Goal: Task Accomplishment & Management: Use online tool/utility

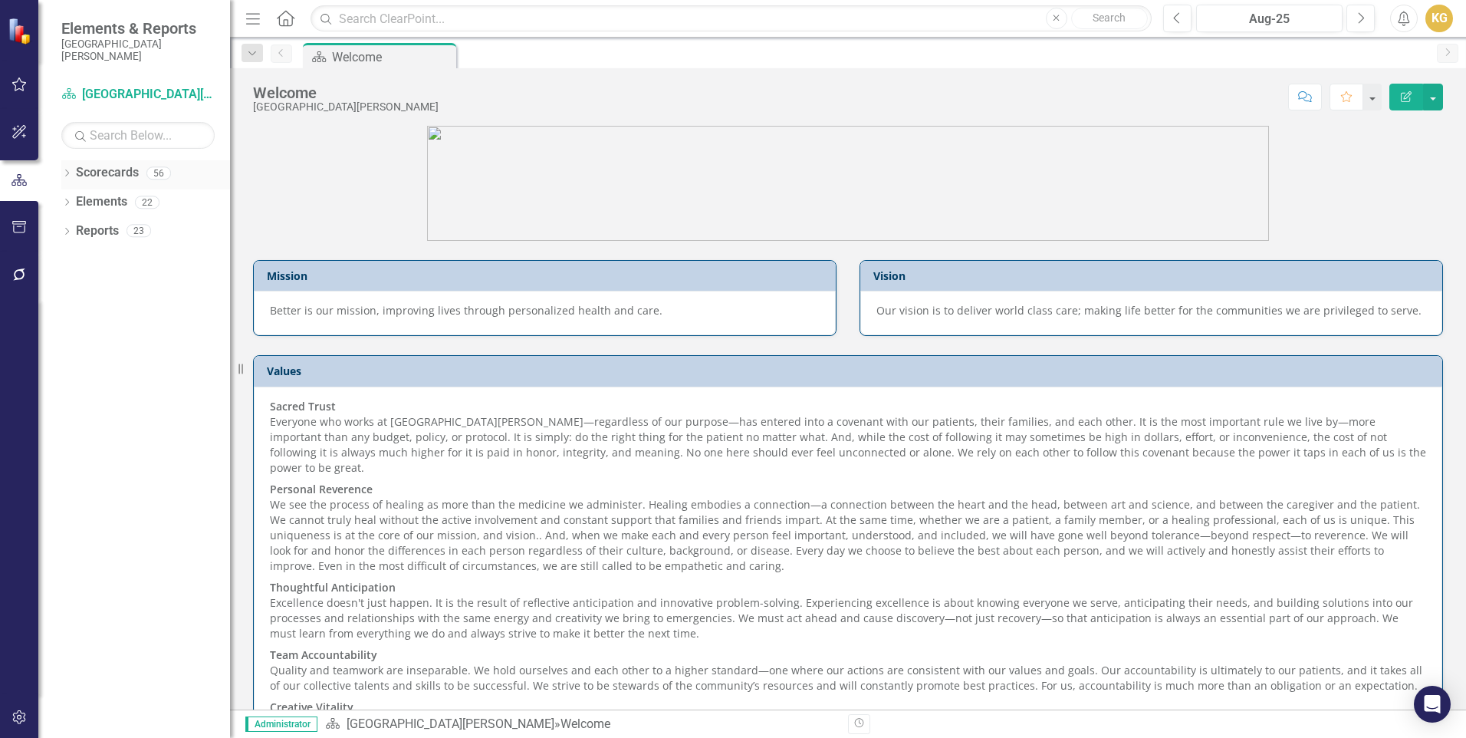
click at [69, 173] on icon "Dropdown" at bounding box center [66, 174] width 11 height 8
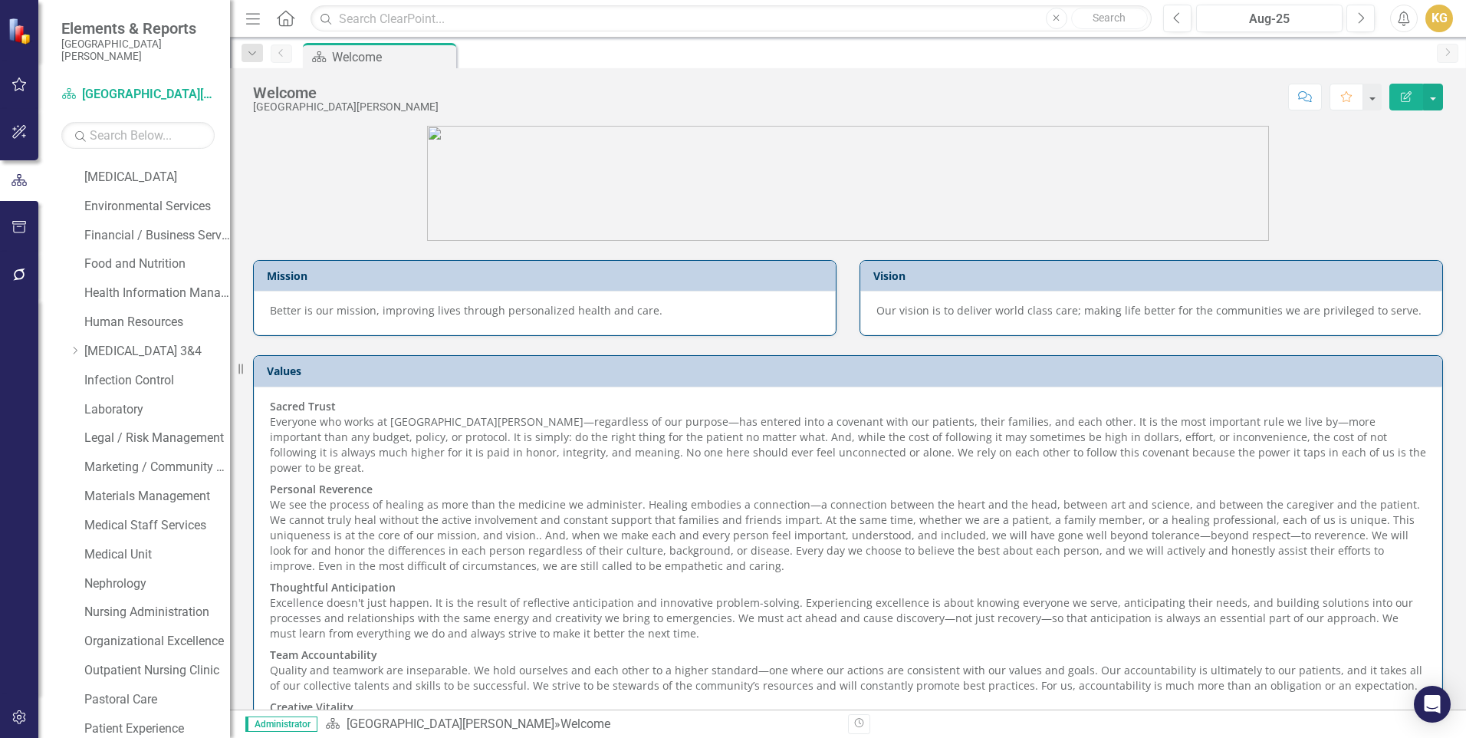
scroll to position [990, 0]
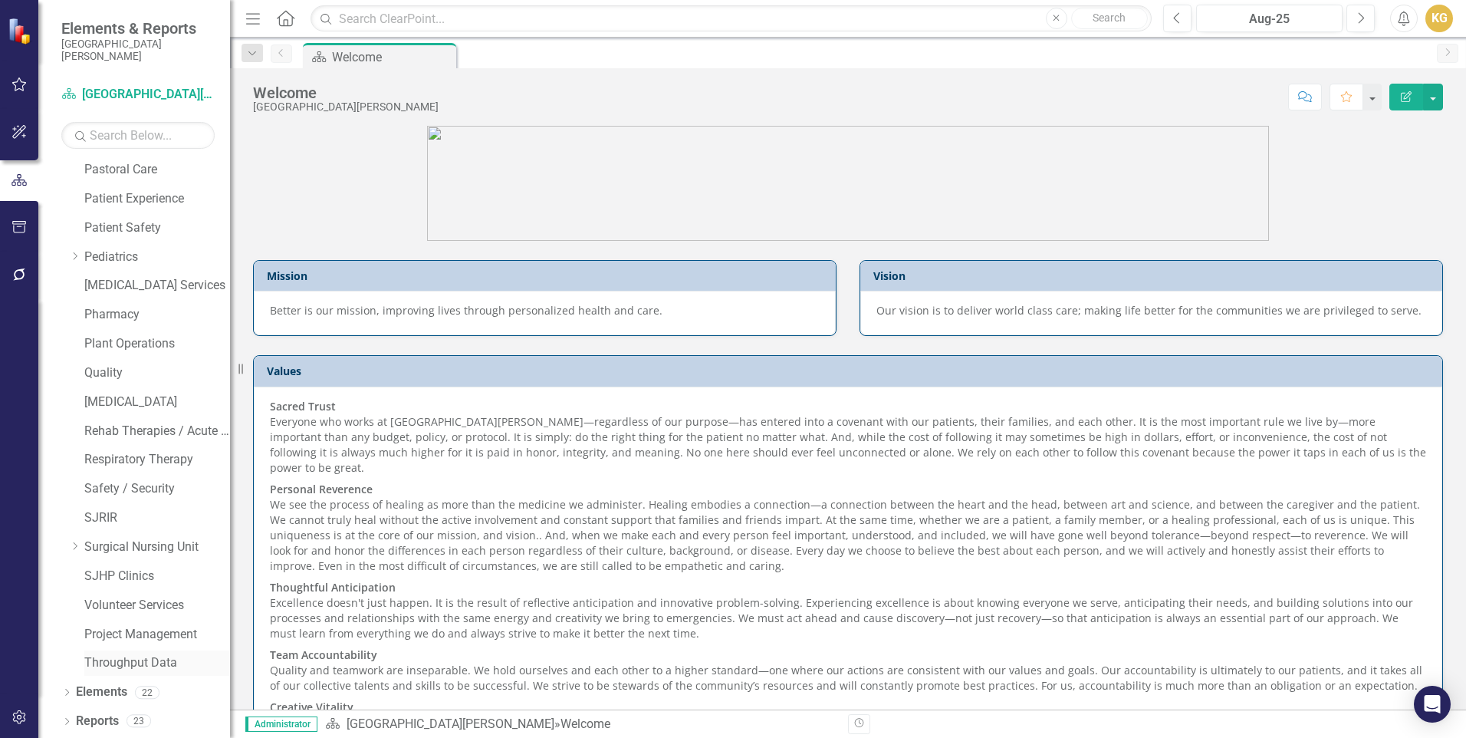
click at [110, 666] on link "Throughput Data" at bounding box center [157, 663] width 146 height 18
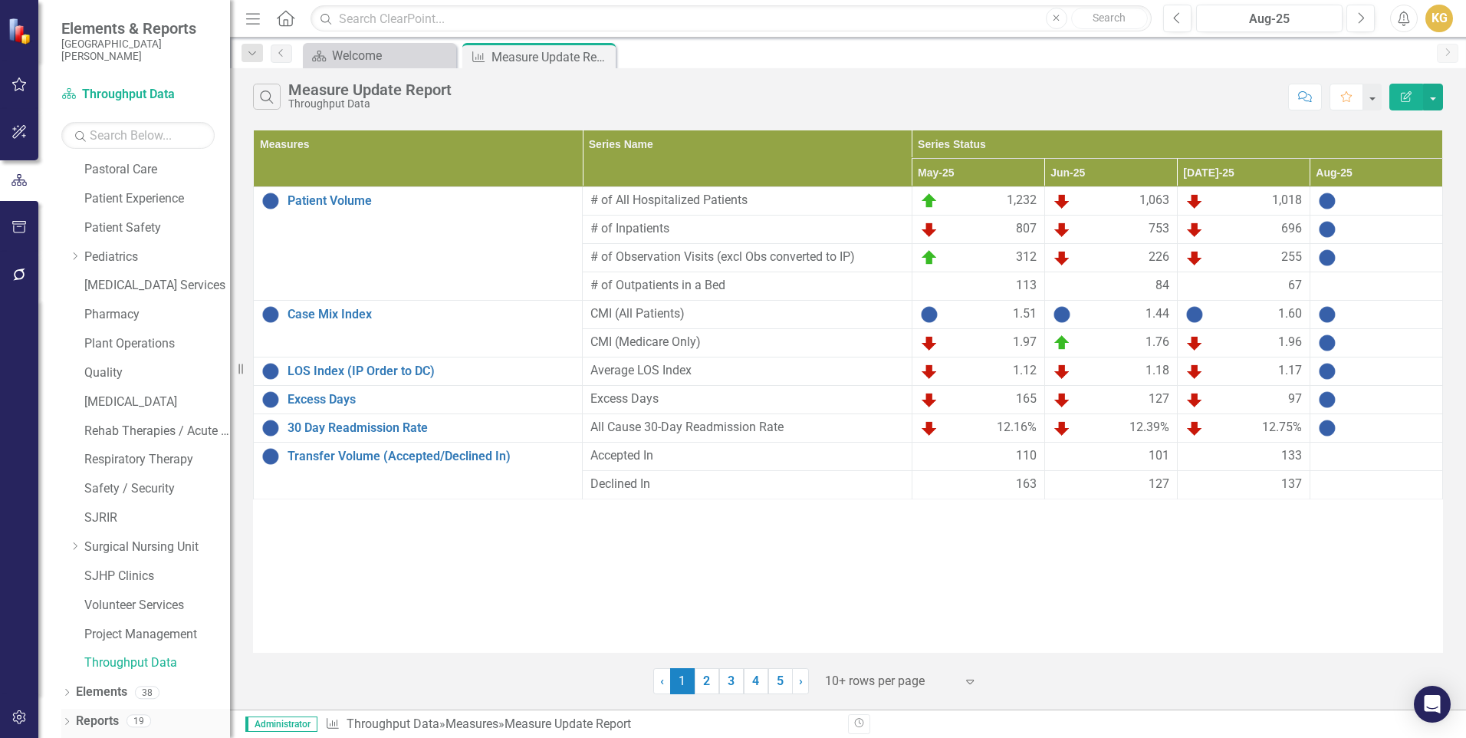
click at [64, 722] on icon "Dropdown" at bounding box center [66, 722] width 11 height 8
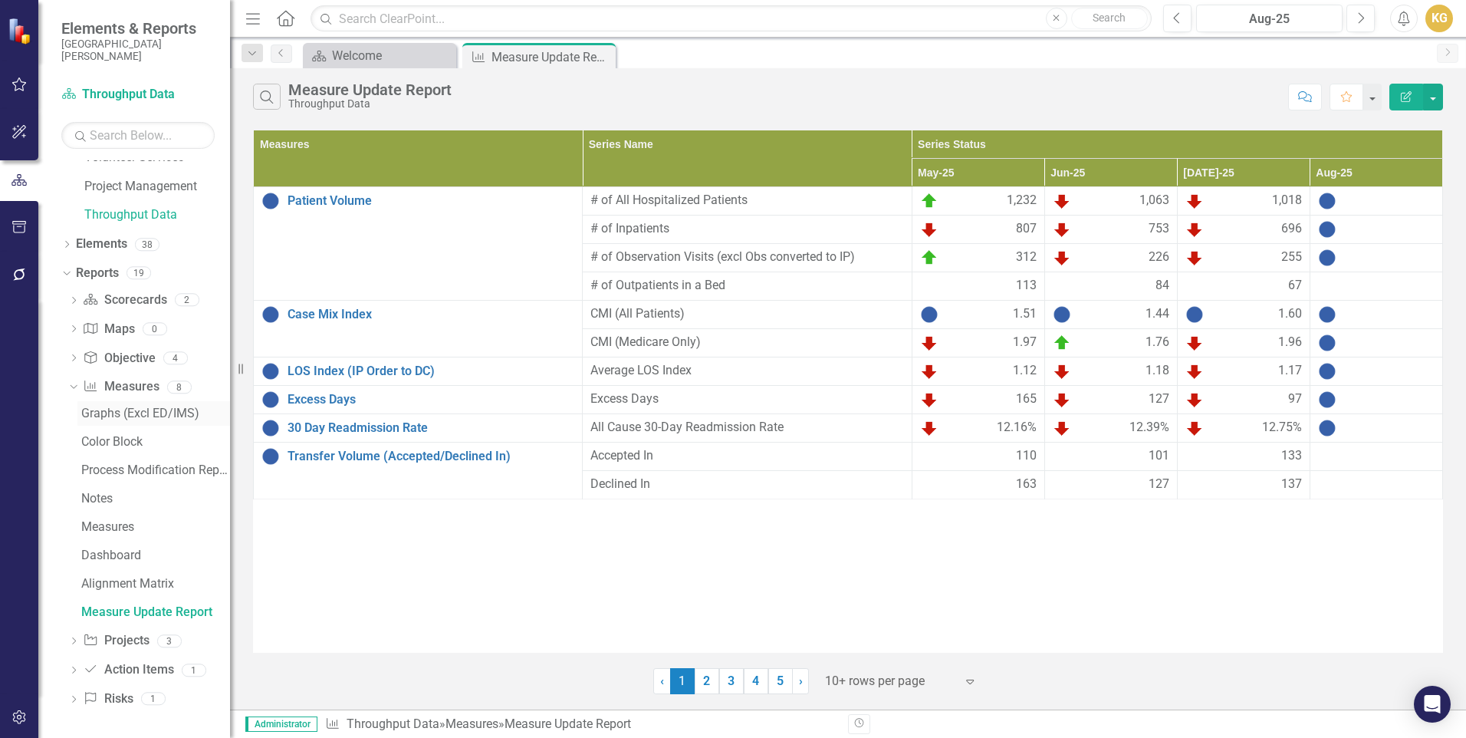
click at [178, 413] on div "Graphs (Excl ED/IMS)" at bounding box center [155, 413] width 149 height 14
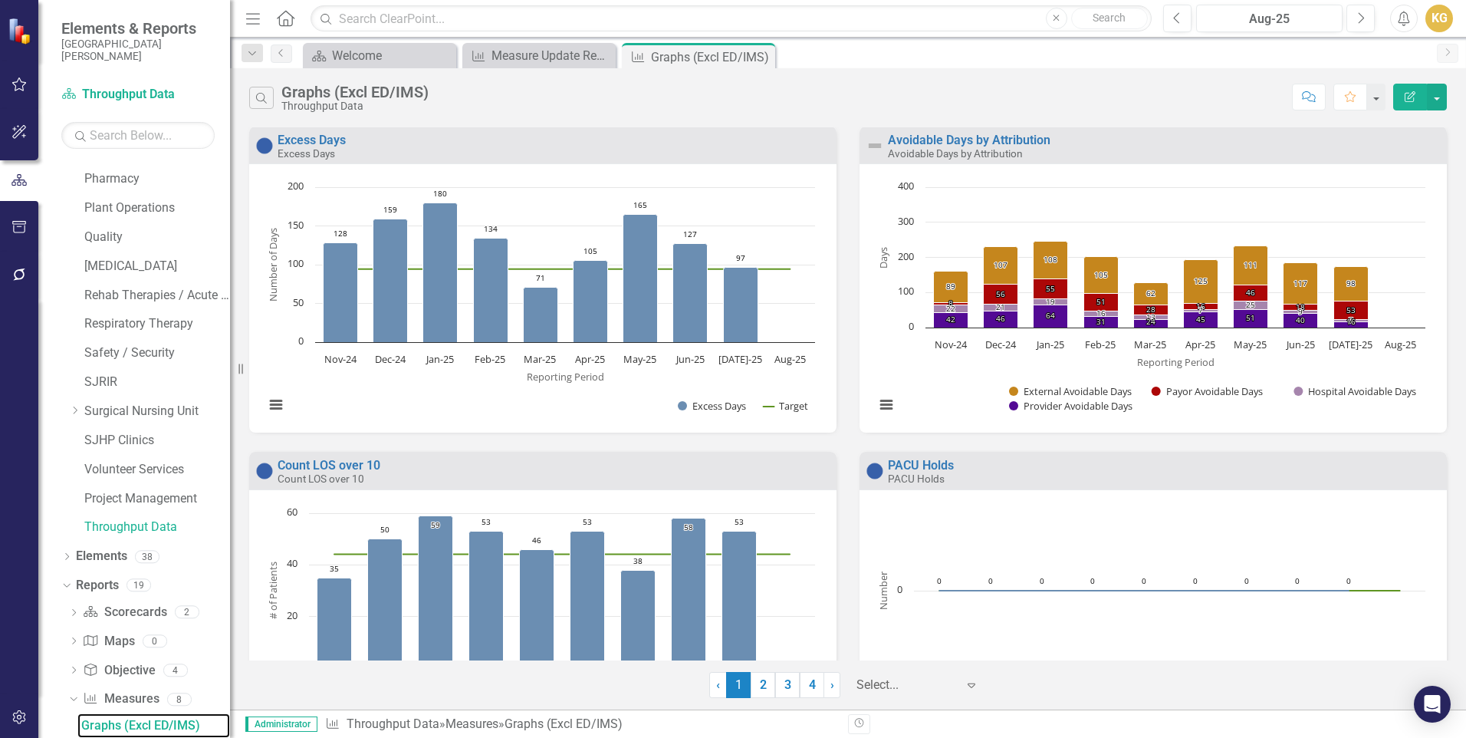
scroll to position [1421, 0]
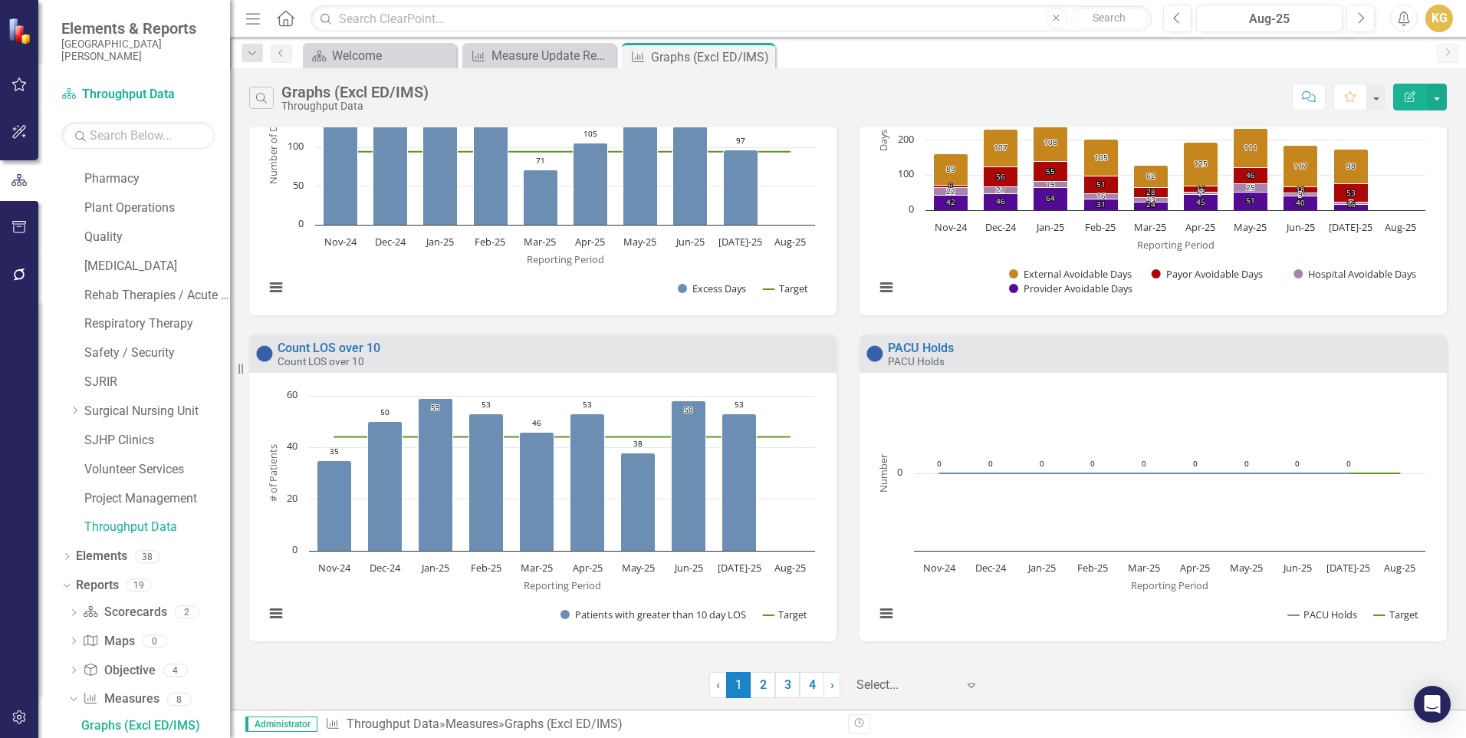
click at [879, 679] on div at bounding box center [906, 685] width 100 height 21
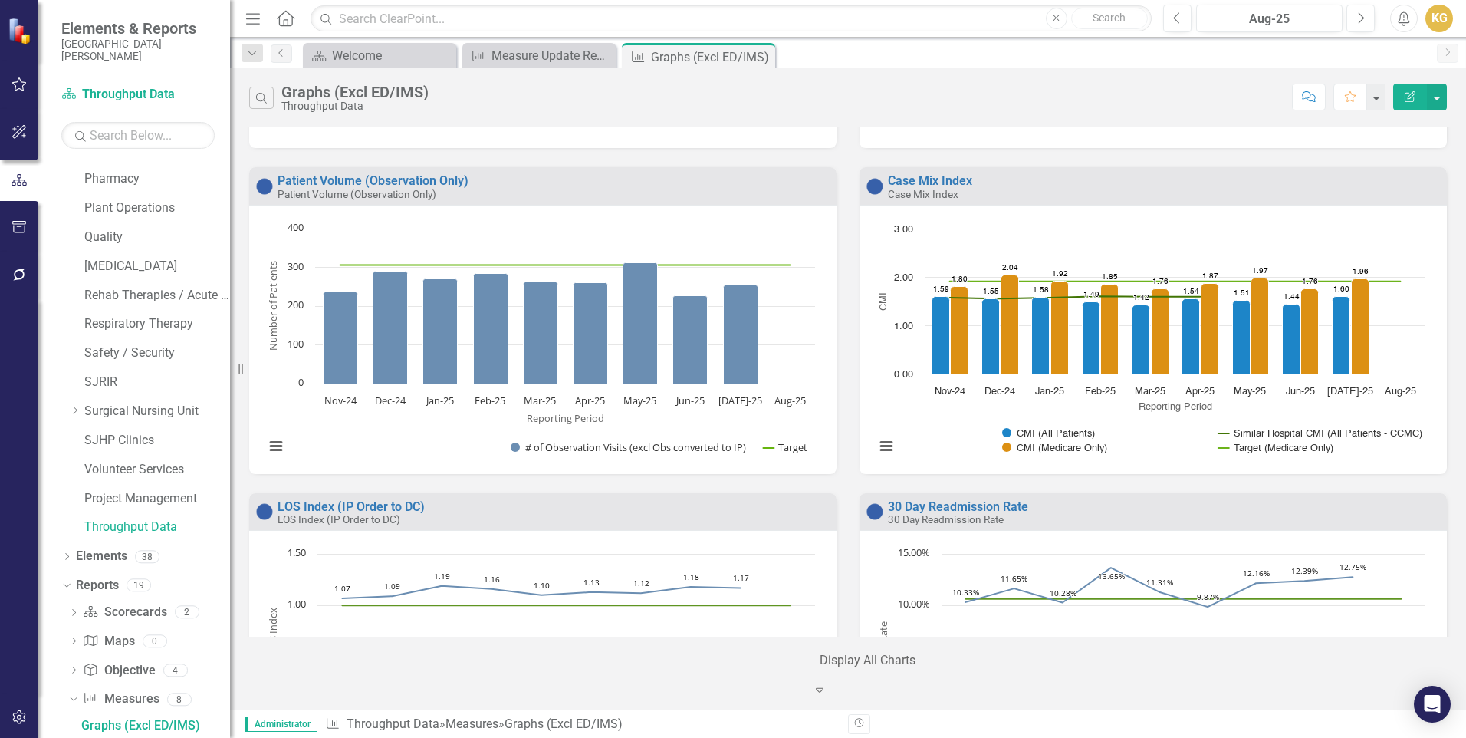
scroll to position [0, 0]
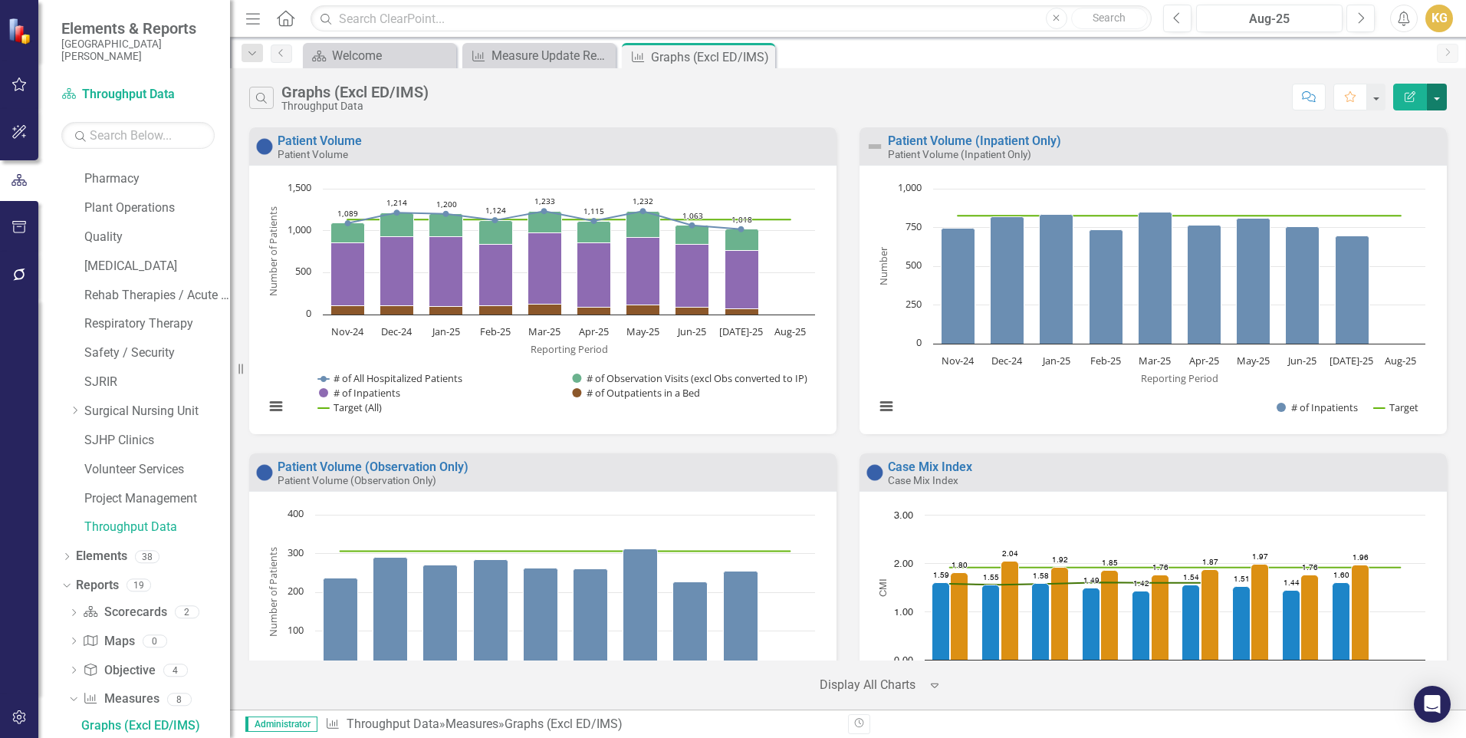
click at [1435, 100] on button "button" at bounding box center [1437, 97] width 20 height 27
click at [1362, 154] on link "PDF Export to PDF" at bounding box center [1371, 156] width 150 height 28
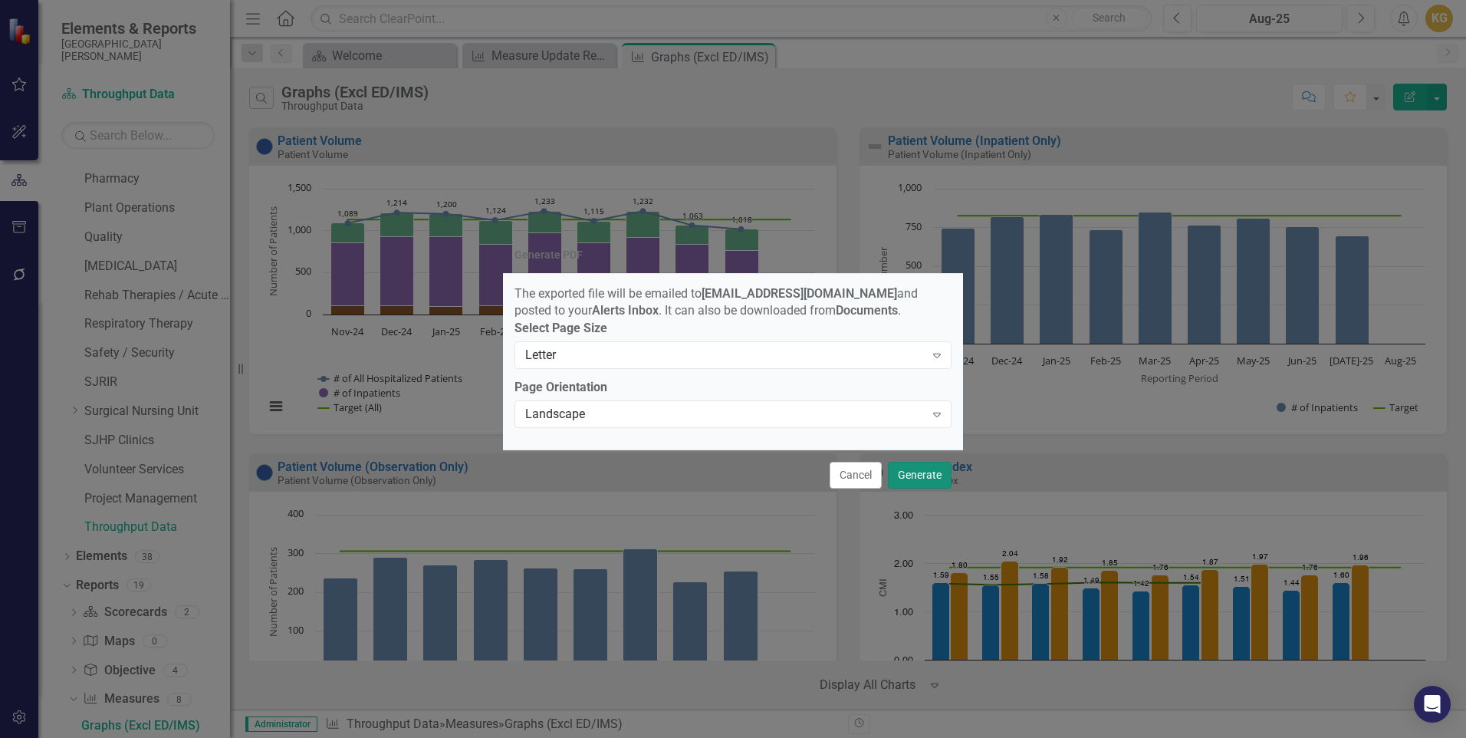
click at [902, 480] on button "Generate" at bounding box center [920, 475] width 64 height 27
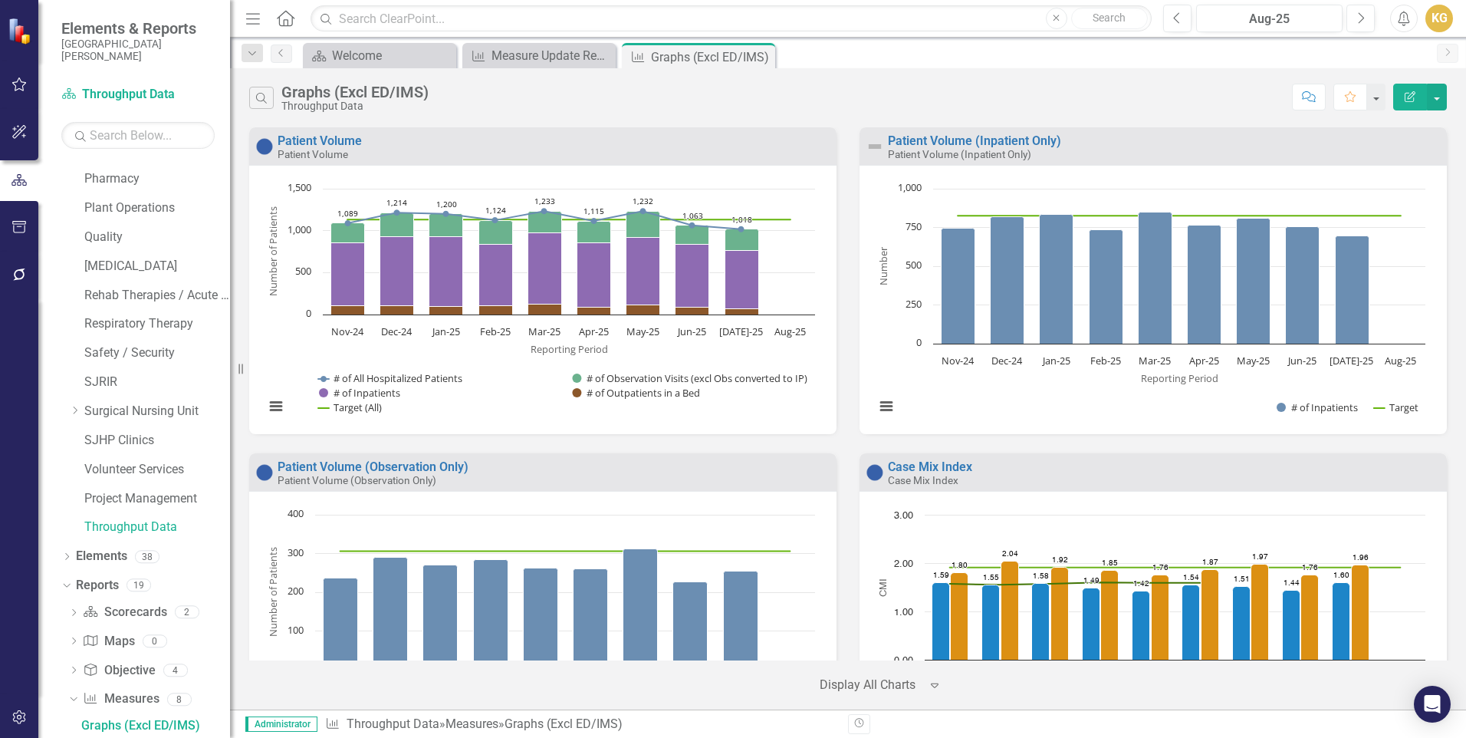
click at [829, 84] on div "Search Graphs (Excl ED/IMS) Throughput Data Comment Favorite Edit Report" at bounding box center [848, 98] width 1198 height 28
